Goal: Check status: Check status

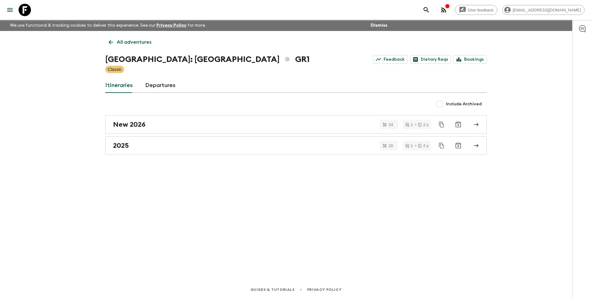
click at [117, 39] on p "All adventures" at bounding box center [134, 41] width 35 height 7
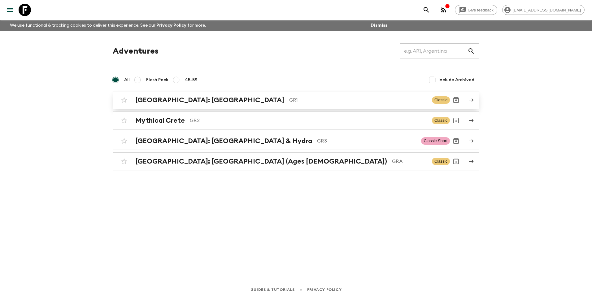
click at [164, 98] on h2 "[GEOGRAPHIC_DATA]: [GEOGRAPHIC_DATA]" at bounding box center [209, 100] width 149 height 8
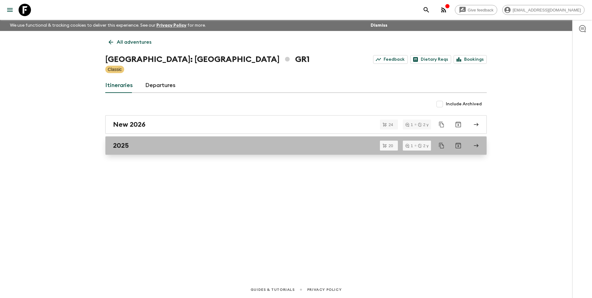
click at [141, 148] on div "2025" at bounding box center [290, 146] width 354 height 8
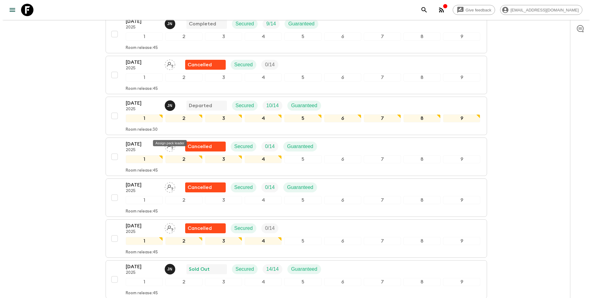
scroll to position [279, 0]
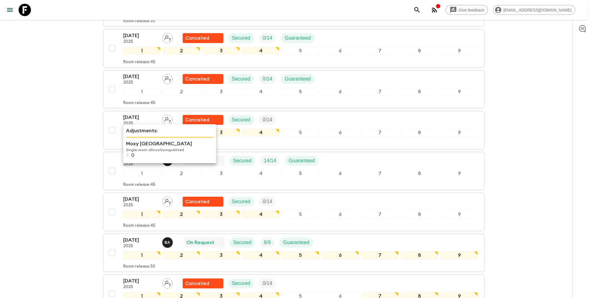
click at [133, 145] on p "Moxy [GEOGRAPHIC_DATA]" at bounding box center [169, 143] width 87 height 7
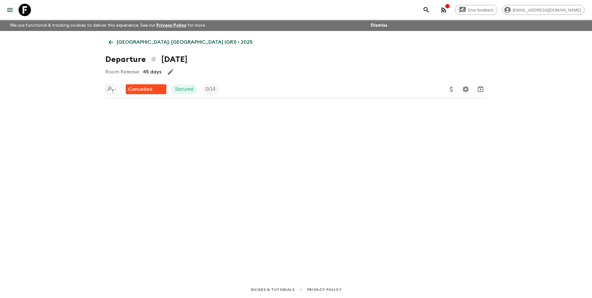
click at [108, 44] on icon at bounding box center [111, 42] width 7 height 7
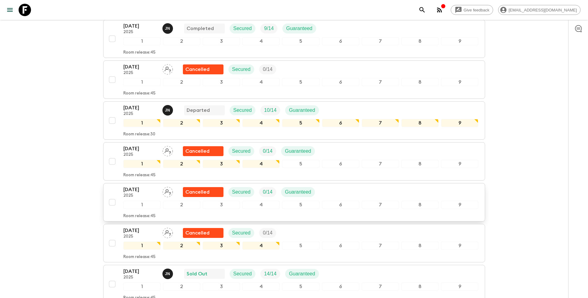
scroll to position [248, 0]
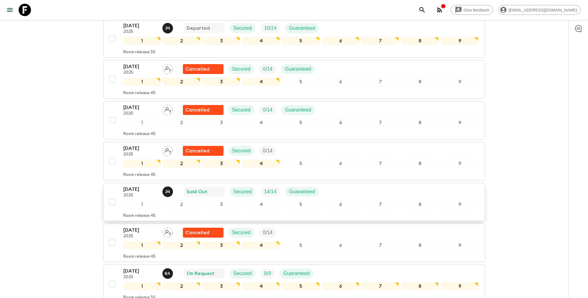
click at [126, 186] on p "[DATE]" at bounding box center [140, 189] width 34 height 7
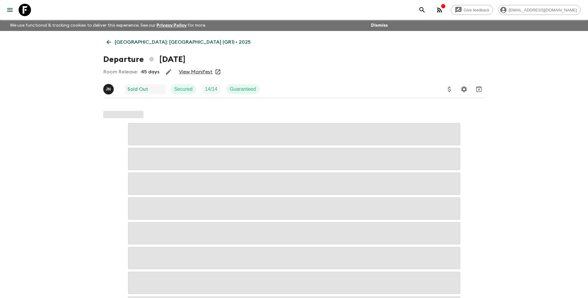
click at [186, 71] on link "View Manifest" at bounding box center [196, 72] width 34 height 6
